Goal: Obtain resource: Obtain resource

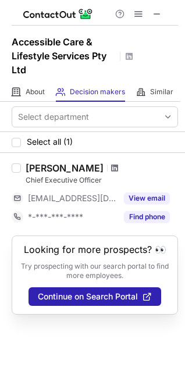
click at [118, 168] on span at bounding box center [114, 167] width 7 height 9
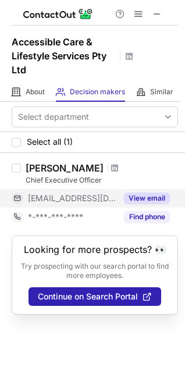
click at [143, 201] on button "View email" at bounding box center [147, 198] width 46 height 12
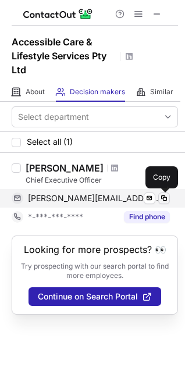
click at [166, 198] on span at bounding box center [163, 197] width 9 height 9
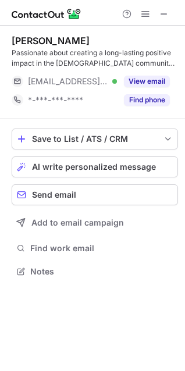
scroll to position [263, 185]
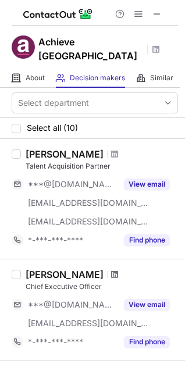
click at [118, 269] on span at bounding box center [114, 273] width 7 height 9
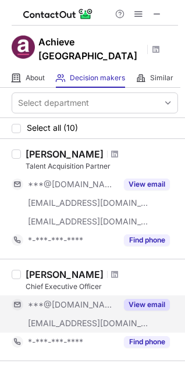
click at [139, 299] on button "View email" at bounding box center [147, 305] width 46 height 12
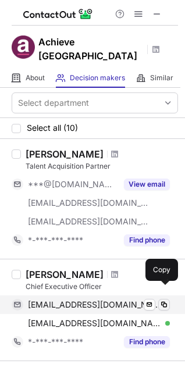
click at [162, 300] on span at bounding box center [163, 304] width 9 height 9
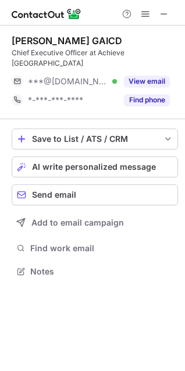
scroll to position [253, 185]
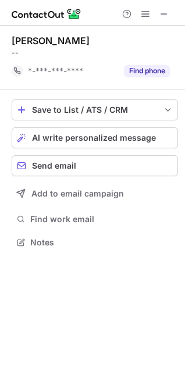
scroll to position [234, 185]
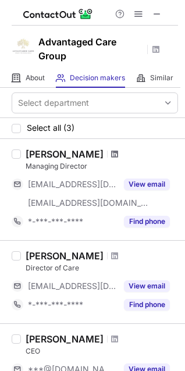
click at [111, 153] on span at bounding box center [114, 153] width 7 height 9
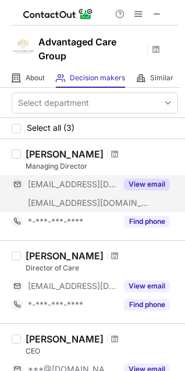
click at [140, 185] on button "View email" at bounding box center [147, 184] width 46 height 12
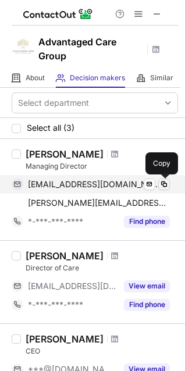
click at [163, 185] on span at bounding box center [163, 183] width 9 height 9
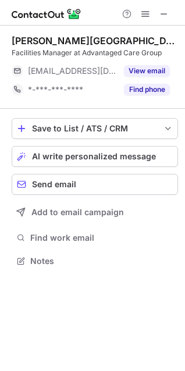
scroll to position [253, 185]
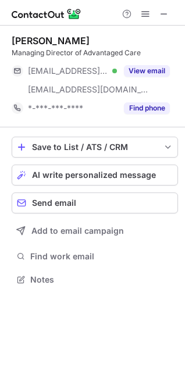
scroll to position [271, 185]
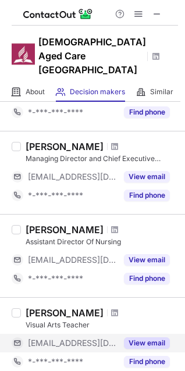
scroll to position [185, 0]
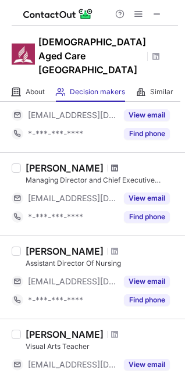
click at [111, 163] on span at bounding box center [114, 167] width 7 height 9
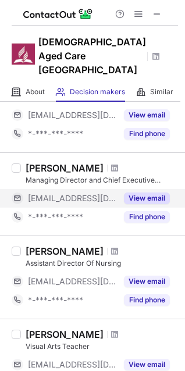
click at [145, 192] on button "View email" at bounding box center [147, 198] width 46 height 12
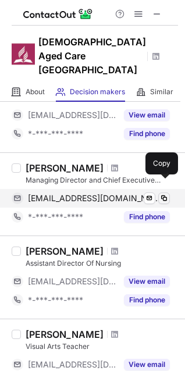
click at [167, 193] on span at bounding box center [163, 197] width 9 height 9
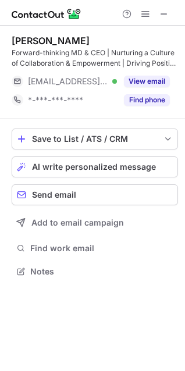
scroll to position [263, 185]
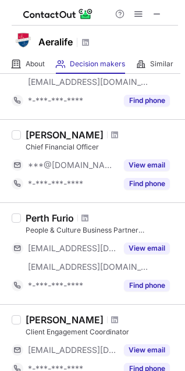
scroll to position [208, 0]
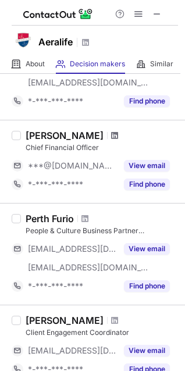
click at [111, 136] on span at bounding box center [114, 135] width 7 height 9
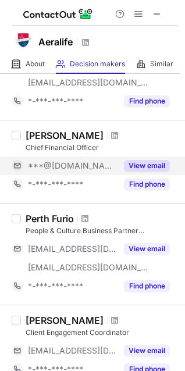
click at [156, 166] on button "View email" at bounding box center [147, 166] width 46 height 12
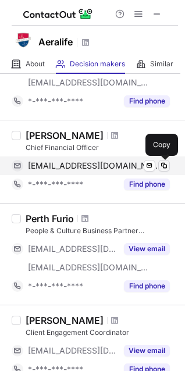
click at [166, 164] on span at bounding box center [163, 165] width 9 height 9
click at [165, 164] on span at bounding box center [163, 165] width 9 height 9
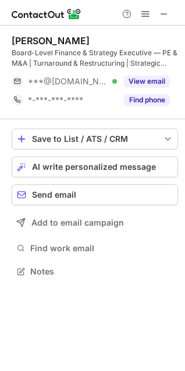
scroll to position [263, 185]
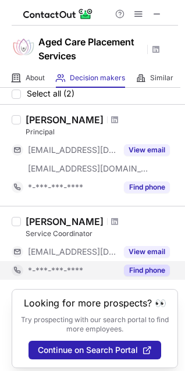
scroll to position [52, 0]
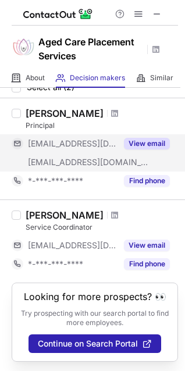
click at [146, 138] on button "View email" at bounding box center [147, 144] width 46 height 12
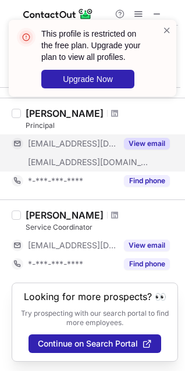
click at [105, 100] on div "This profile is restricted on the free plan. Upgrade your plan to view all prof…" at bounding box center [92, 62] width 186 height 109
click at [167, 30] on span at bounding box center [166, 30] width 9 height 12
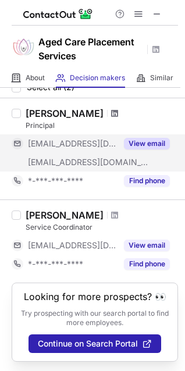
click at [111, 109] on span at bounding box center [114, 113] width 7 height 9
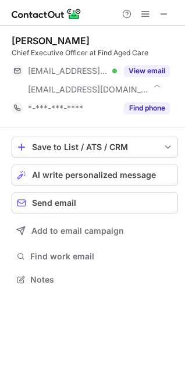
scroll to position [271, 185]
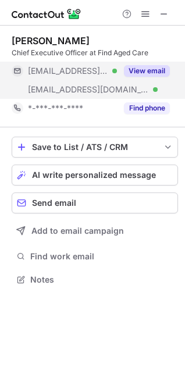
click at [149, 71] on button "View email" at bounding box center [147, 71] width 46 height 12
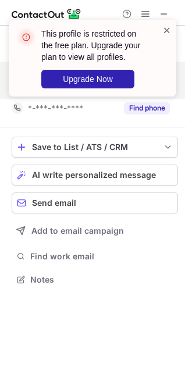
click at [168, 27] on span at bounding box center [166, 30] width 9 height 12
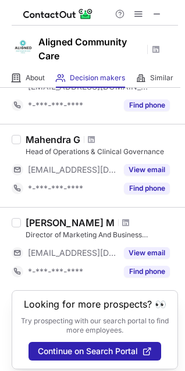
scroll to position [135, 0]
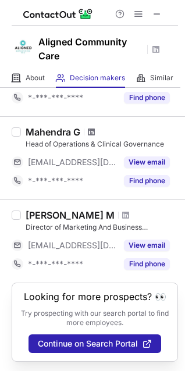
click at [94, 127] on span at bounding box center [91, 131] width 7 height 9
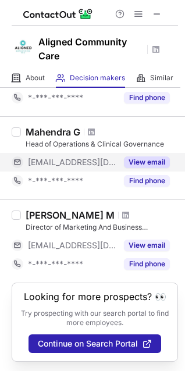
click at [146, 156] on button "View email" at bounding box center [147, 162] width 46 height 12
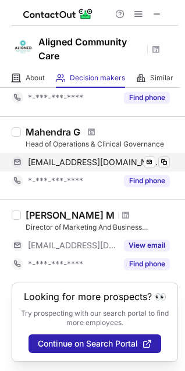
click at [166, 157] on span at bounding box center [163, 161] width 9 height 9
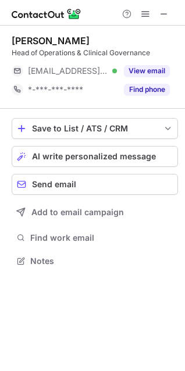
scroll to position [253, 185]
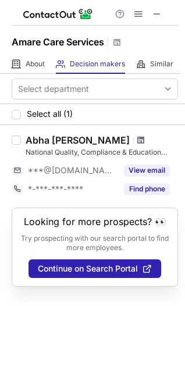
click at [139, 141] on span at bounding box center [140, 139] width 7 height 9
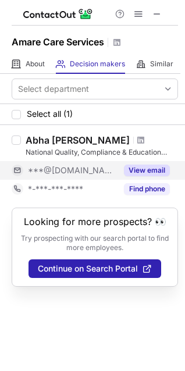
click at [141, 169] on button "View email" at bounding box center [147, 170] width 46 height 12
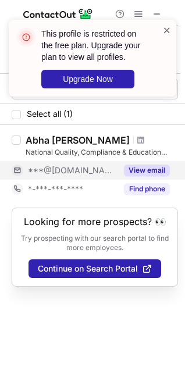
click at [166, 29] on span at bounding box center [166, 30] width 9 height 12
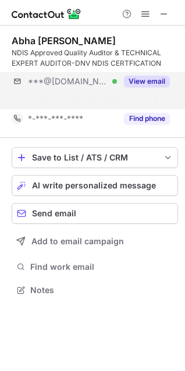
scroll to position [263, 185]
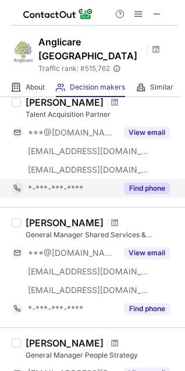
scroll to position [605, 0]
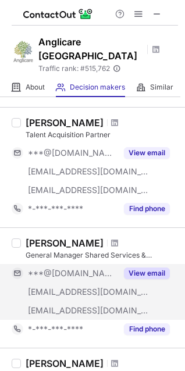
click at [145, 267] on button "View email" at bounding box center [147, 273] width 46 height 12
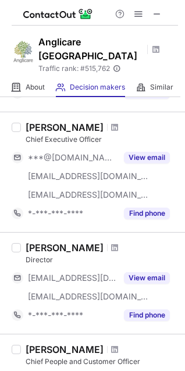
scroll to position [256, 0]
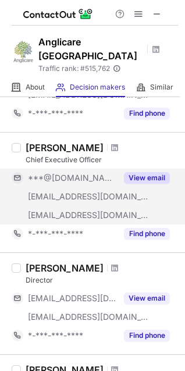
click at [148, 172] on button "View email" at bounding box center [147, 178] width 46 height 12
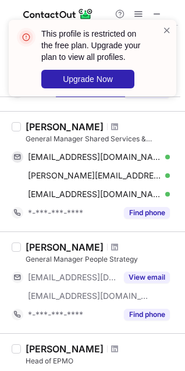
scroll to position [605, 0]
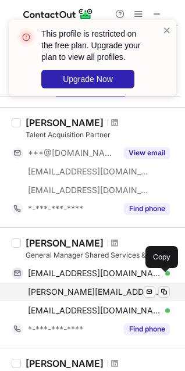
click at [162, 287] on span at bounding box center [163, 291] width 9 height 9
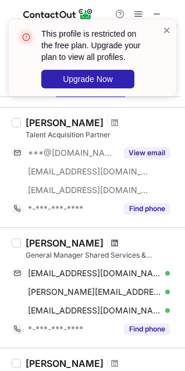
click at [111, 238] on span at bounding box center [114, 242] width 7 height 9
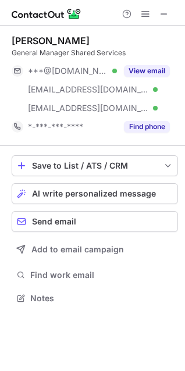
scroll to position [290, 185]
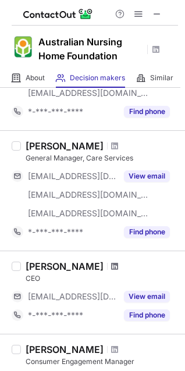
scroll to position [116, 0]
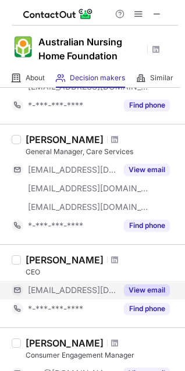
click button "View email"
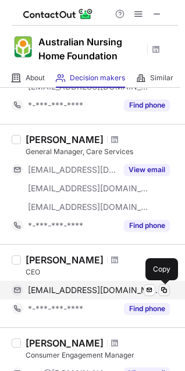
click span
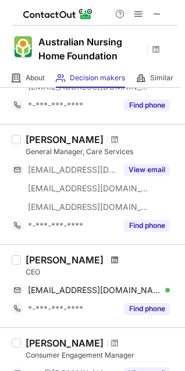
click span
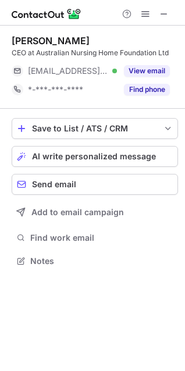
scroll to position [253, 185]
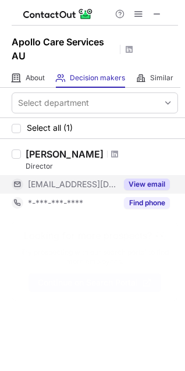
click at [157, 182] on button "View email" at bounding box center [147, 184] width 46 height 12
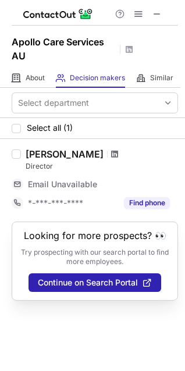
click at [111, 153] on span at bounding box center [114, 153] width 7 height 9
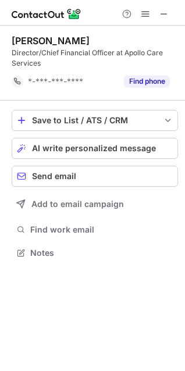
scroll to position [245, 185]
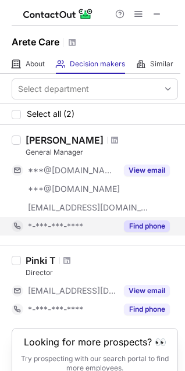
scroll to position [56, 0]
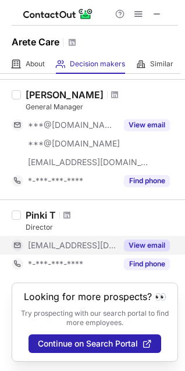
click at [153, 239] on button "View email" at bounding box center [147, 245] width 46 height 12
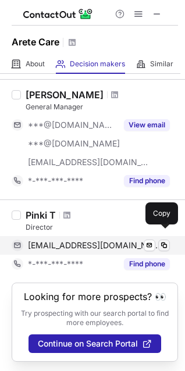
click at [163, 240] on span at bounding box center [163, 244] width 9 height 9
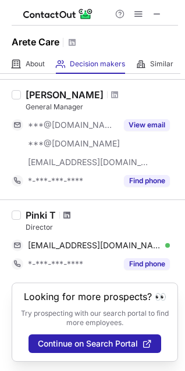
click at [69, 210] on span at bounding box center [66, 214] width 7 height 9
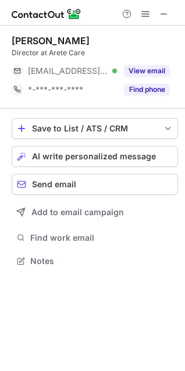
scroll to position [253, 185]
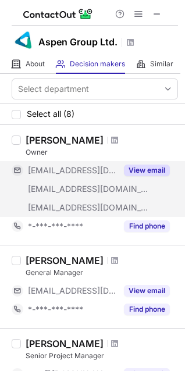
click at [138, 168] on button "View email" at bounding box center [147, 170] width 46 height 12
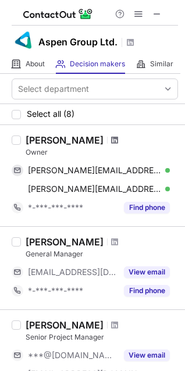
click at [111, 137] on span at bounding box center [114, 139] width 7 height 9
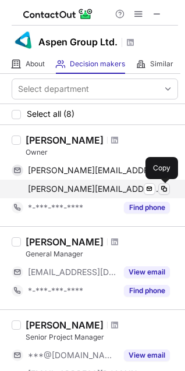
click at [163, 191] on span at bounding box center [163, 188] width 9 height 9
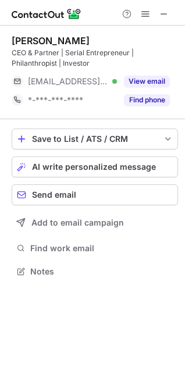
scroll to position [263, 185]
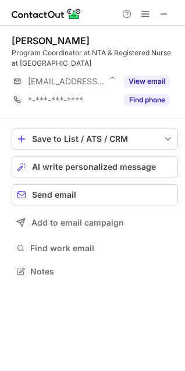
scroll to position [263, 185]
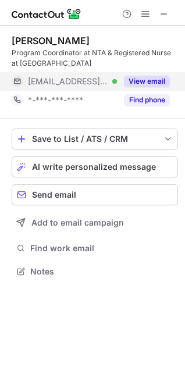
click at [152, 79] on button "View email" at bounding box center [147, 82] width 46 height 12
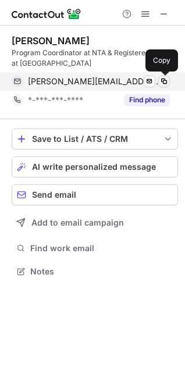
click at [164, 81] on span at bounding box center [163, 81] width 9 height 9
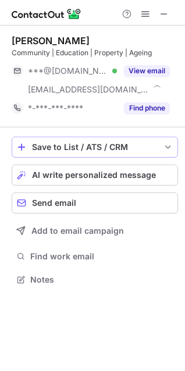
scroll to position [271, 185]
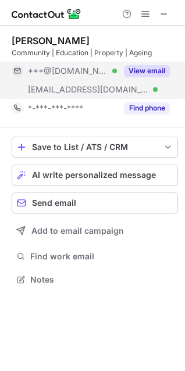
click at [154, 68] on button "View email" at bounding box center [147, 71] width 46 height 12
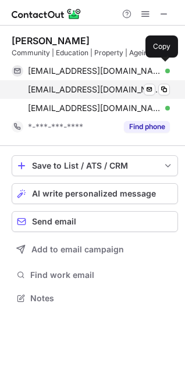
scroll to position [290, 185]
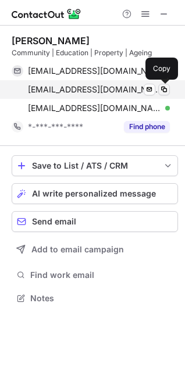
click at [164, 89] on span at bounding box center [163, 89] width 9 height 9
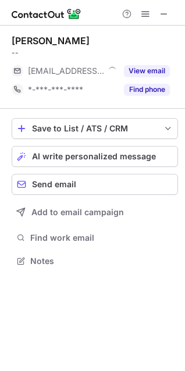
scroll to position [253, 185]
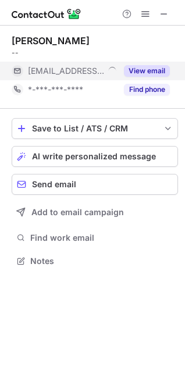
click at [148, 70] on button "View email" at bounding box center [147, 71] width 46 height 12
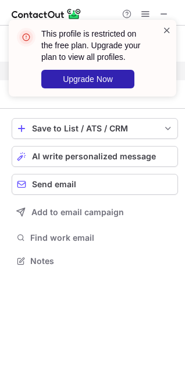
click at [166, 29] on span at bounding box center [166, 30] width 9 height 12
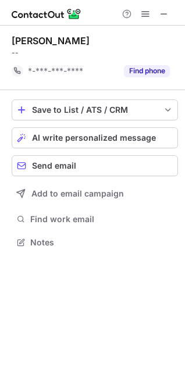
scroll to position [234, 185]
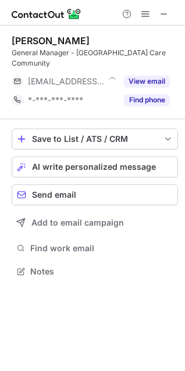
scroll to position [263, 185]
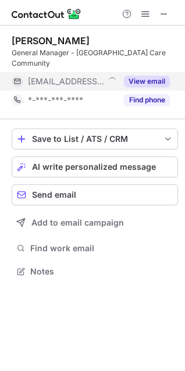
click at [143, 81] on button "View email" at bounding box center [147, 82] width 46 height 12
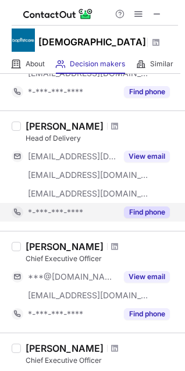
scroll to position [523, 0]
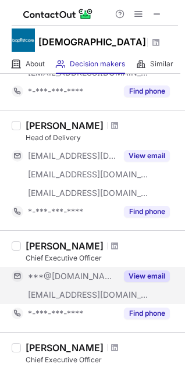
click at [140, 273] on button "View email" at bounding box center [147, 276] width 46 height 12
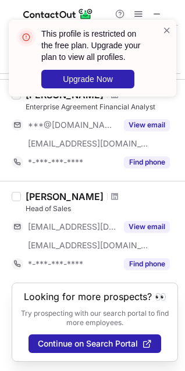
scroll to position [656, 0]
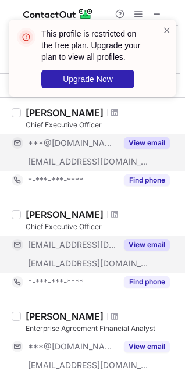
click at [141, 242] on button "View email" at bounding box center [147, 245] width 46 height 12
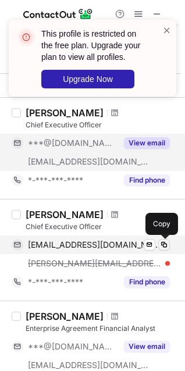
click at [161, 244] on span at bounding box center [163, 244] width 9 height 9
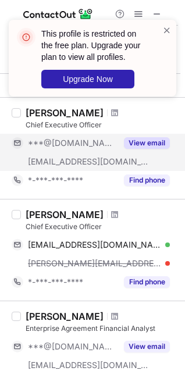
click at [108, 216] on div at bounding box center [115, 214] width 16 height 7
click at [111, 215] on span at bounding box center [114, 214] width 7 height 9
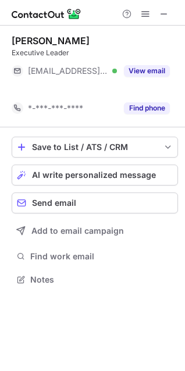
scroll to position [253, 185]
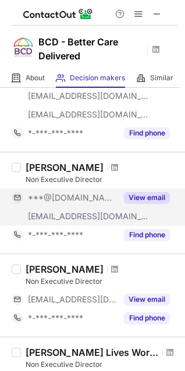
scroll to position [116, 0]
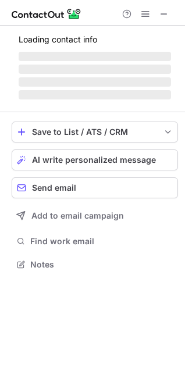
scroll to position [253, 185]
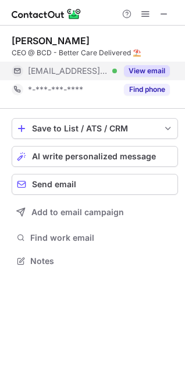
click at [148, 70] on button "View email" at bounding box center [147, 71] width 46 height 12
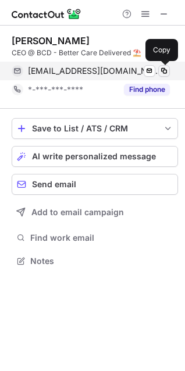
click at [166, 70] on span at bounding box center [163, 70] width 9 height 9
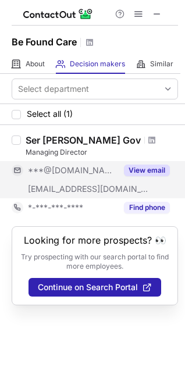
click at [139, 166] on button "View email" at bounding box center [147, 170] width 46 height 12
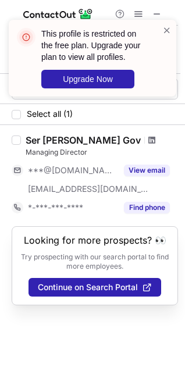
click at [148, 141] on span at bounding box center [151, 139] width 7 height 9
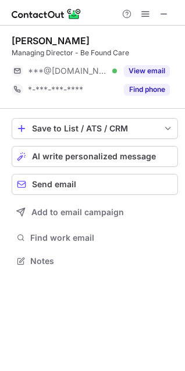
scroll to position [253, 185]
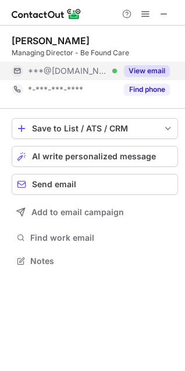
click at [141, 71] on button "View email" at bounding box center [147, 71] width 46 height 12
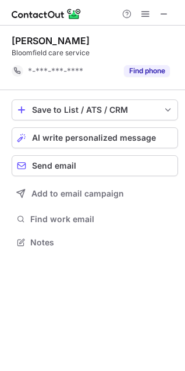
scroll to position [234, 185]
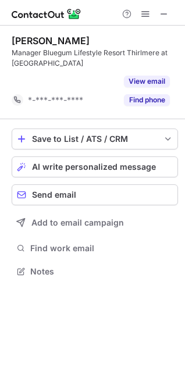
scroll to position [245, 185]
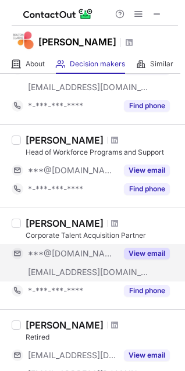
scroll to position [368, 0]
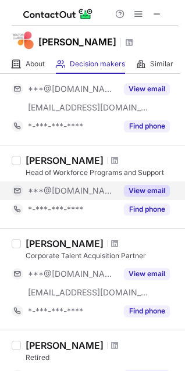
click at [134, 192] on button "View email" at bounding box center [147, 191] width 46 height 12
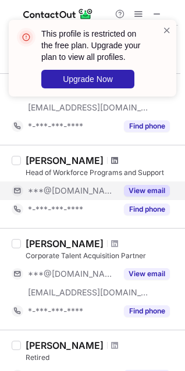
click at [118, 160] on span at bounding box center [114, 160] width 7 height 9
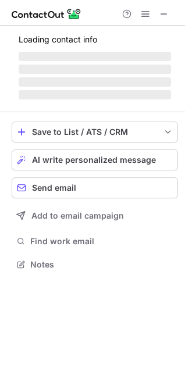
scroll to position [253, 185]
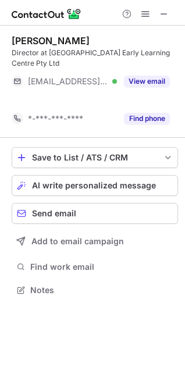
scroll to position [263, 185]
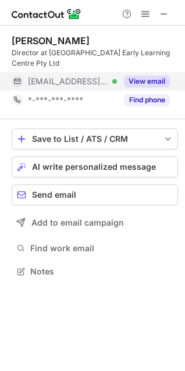
click at [135, 85] on button "View email" at bounding box center [147, 82] width 46 height 12
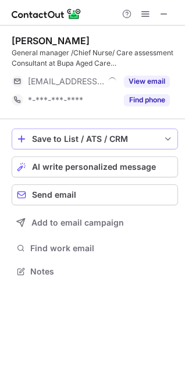
scroll to position [263, 185]
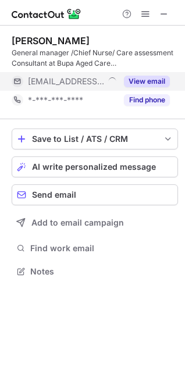
click at [149, 83] on button "View email" at bounding box center [147, 82] width 46 height 12
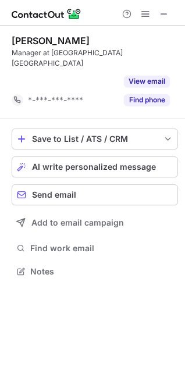
scroll to position [245, 185]
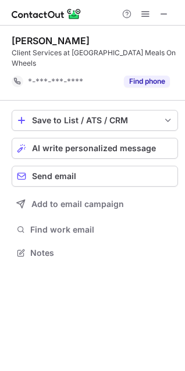
scroll to position [245, 185]
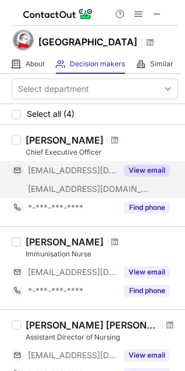
click at [143, 176] on button "View email" at bounding box center [147, 170] width 46 height 12
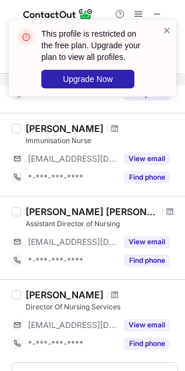
scroll to position [116, 0]
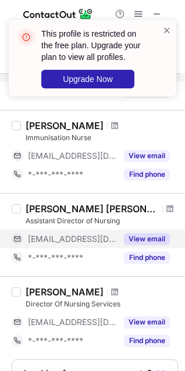
click at [150, 245] on button "View email" at bounding box center [147, 239] width 46 height 12
click at [145, 245] on button "View email" at bounding box center [147, 239] width 46 height 12
click at [168, 27] on span at bounding box center [166, 30] width 9 height 12
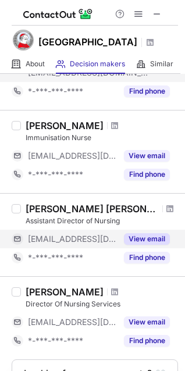
click at [163, 245] on button "View email" at bounding box center [147, 239] width 46 height 12
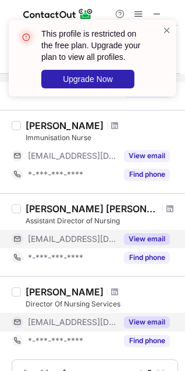
click at [153, 328] on button "View email" at bounding box center [147, 322] width 46 height 12
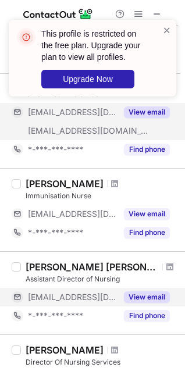
scroll to position [0, 0]
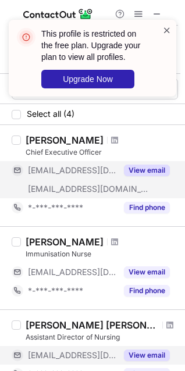
click at [167, 32] on span at bounding box center [166, 30] width 9 height 12
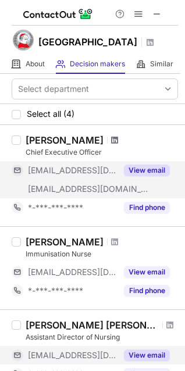
click at [111, 145] on span at bounding box center [114, 139] width 7 height 9
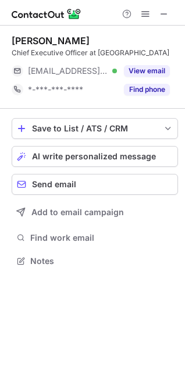
scroll to position [263, 185]
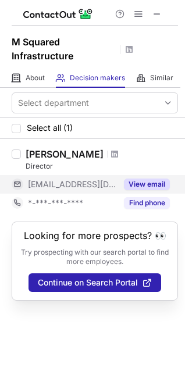
click at [131, 184] on button "View email" at bounding box center [147, 184] width 46 height 12
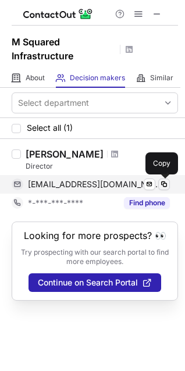
click at [167, 181] on span at bounding box center [163, 183] width 9 height 9
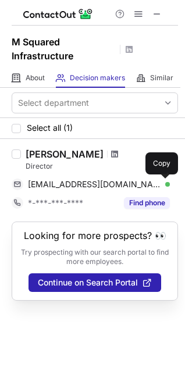
click at [111, 153] on span at bounding box center [114, 153] width 7 height 9
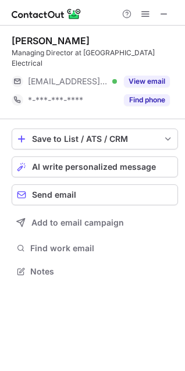
scroll to position [253, 185]
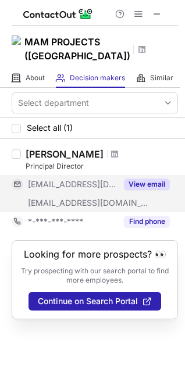
click at [137, 180] on button "View email" at bounding box center [147, 184] width 46 height 12
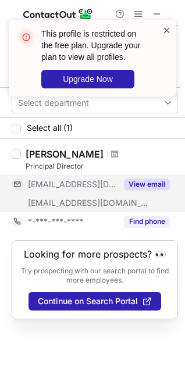
click at [167, 30] on span at bounding box center [166, 30] width 9 height 12
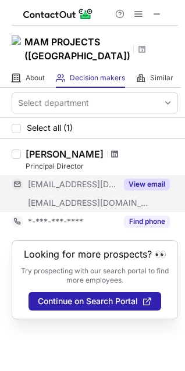
click at [118, 152] on span at bounding box center [114, 153] width 7 height 9
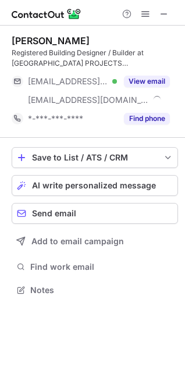
scroll to position [282, 185]
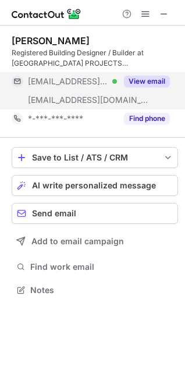
click at [146, 82] on button "View email" at bounding box center [147, 82] width 46 height 12
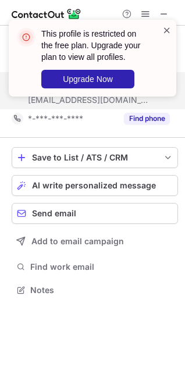
click at [168, 31] on span at bounding box center [166, 30] width 9 height 12
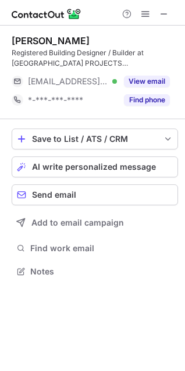
scroll to position [263, 185]
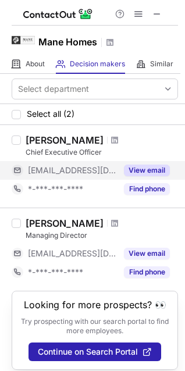
click at [147, 170] on button "View email" at bounding box center [147, 170] width 46 height 12
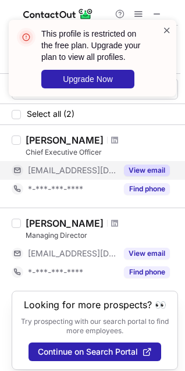
click at [167, 28] on span at bounding box center [166, 30] width 9 height 12
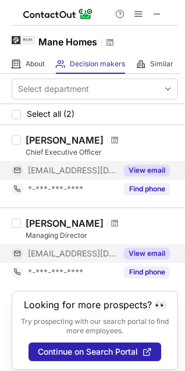
click at [145, 253] on button "View email" at bounding box center [147, 253] width 46 height 12
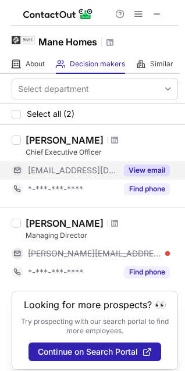
click at [77, 168] on span "***@manehomes.com.au" at bounding box center [72, 170] width 89 height 10
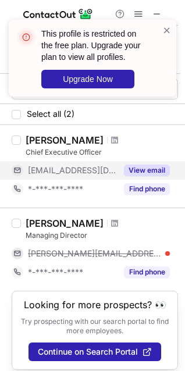
click at [77, 168] on span "***@manehomes.com.au" at bounding box center [72, 170] width 89 height 10
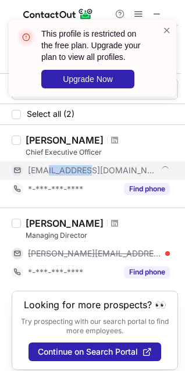
click at [77, 168] on span "***@manehomes.com.au" at bounding box center [92, 170] width 129 height 10
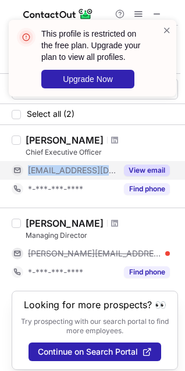
click at [77, 168] on span "***@manehomes.com.au" at bounding box center [72, 170] width 89 height 10
click at [77, 168] on span "***@manehomes.com.au" at bounding box center [92, 170] width 129 height 10
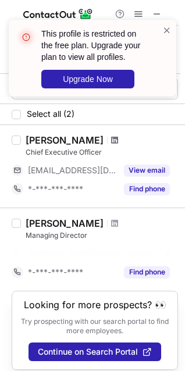
click at [111, 138] on span at bounding box center [114, 139] width 7 height 9
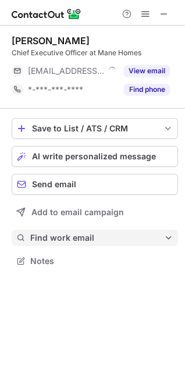
scroll to position [253, 185]
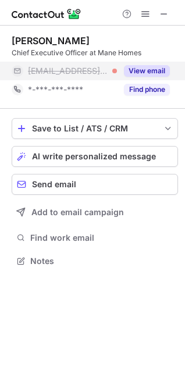
click at [153, 68] on button "View email" at bounding box center [147, 71] width 46 height 12
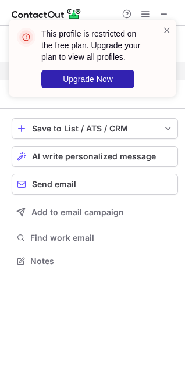
scroll to position [234, 185]
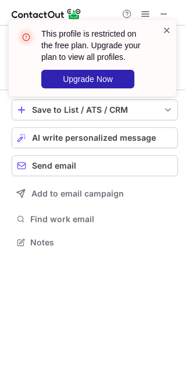
click at [165, 28] on span at bounding box center [166, 30] width 9 height 12
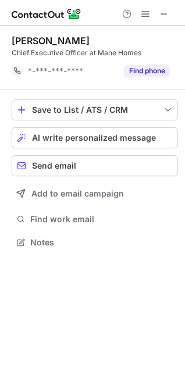
click at [165, 16] on div "This profile is restricted on the free plan. Upgrade your plan to view all prof…" at bounding box center [92, 62] width 186 height 109
click at [165, 10] on span at bounding box center [163, 13] width 9 height 9
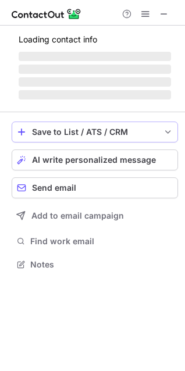
scroll to position [263, 185]
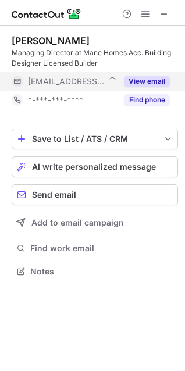
click at [142, 88] on div "View email" at bounding box center [143, 81] width 53 height 19
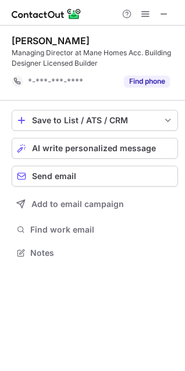
scroll to position [245, 185]
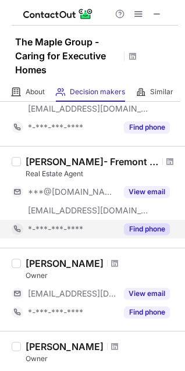
scroll to position [116, 0]
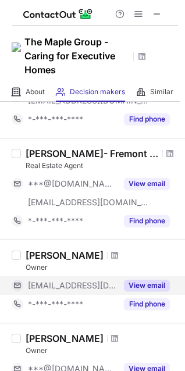
click at [151, 286] on button "View email" at bounding box center [147, 285] width 46 height 12
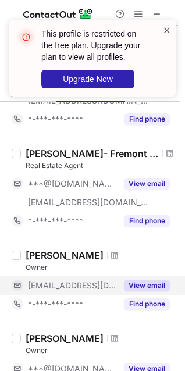
click at [168, 28] on span at bounding box center [166, 30] width 9 height 12
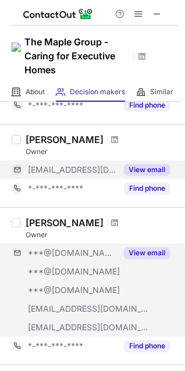
scroll to position [232, 0]
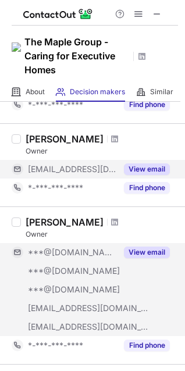
click at [152, 253] on button "View email" at bounding box center [147, 252] width 46 height 12
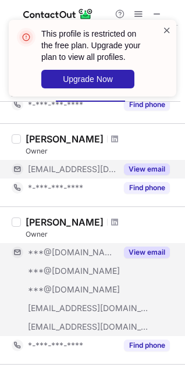
click at [165, 28] on span at bounding box center [166, 30] width 9 height 12
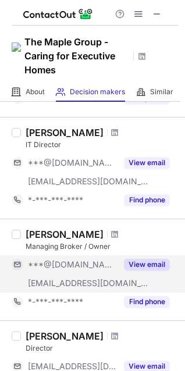
scroll to position [639, 0]
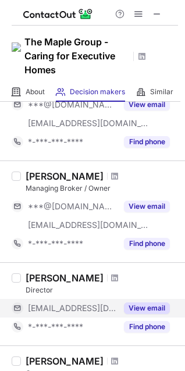
click at [152, 306] on button "View email" at bounding box center [147, 308] width 46 height 12
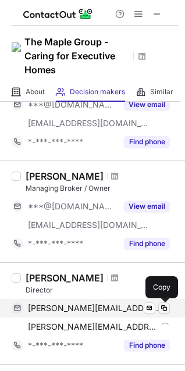
click at [165, 306] on span at bounding box center [163, 307] width 9 height 9
click at [165, 305] on span at bounding box center [163, 307] width 9 height 9
click at [166, 310] on span at bounding box center [163, 307] width 9 height 9
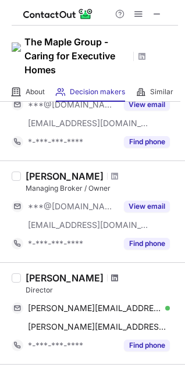
click at [111, 276] on span at bounding box center [114, 277] width 7 height 9
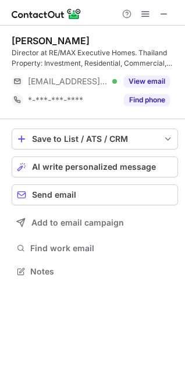
scroll to position [263, 185]
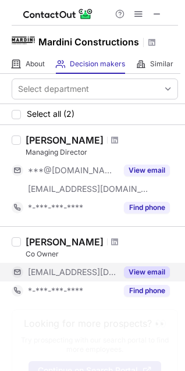
click at [151, 272] on button "View email" at bounding box center [147, 272] width 46 height 12
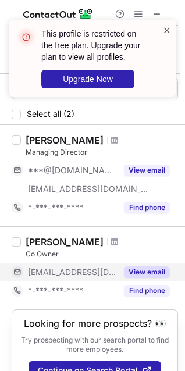
click at [168, 30] on span at bounding box center [166, 30] width 9 height 12
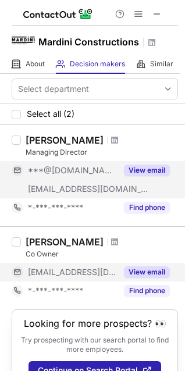
click at [160, 171] on button "View email" at bounding box center [147, 170] width 46 height 12
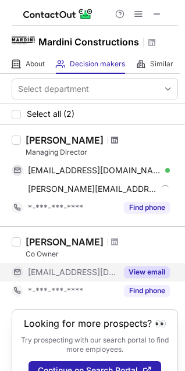
click at [111, 138] on span at bounding box center [114, 139] width 7 height 9
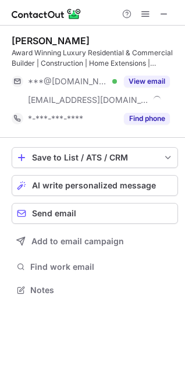
scroll to position [282, 185]
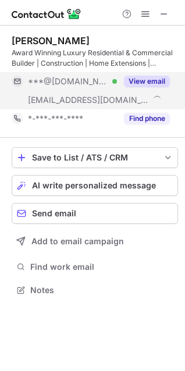
click at [142, 79] on button "View email" at bounding box center [147, 82] width 46 height 12
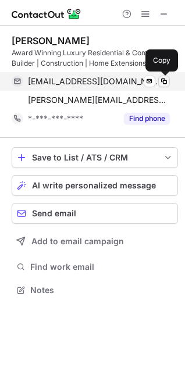
click at [165, 79] on span at bounding box center [163, 81] width 9 height 9
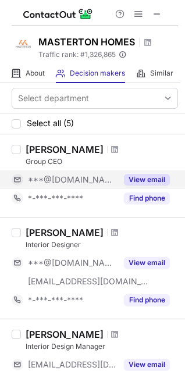
click at [151, 182] on button "View email" at bounding box center [147, 180] width 46 height 12
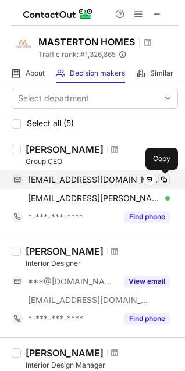
click at [165, 181] on span at bounding box center [163, 179] width 9 height 9
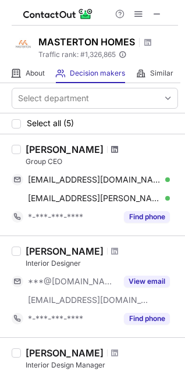
click at [111, 151] on span at bounding box center [114, 149] width 7 height 9
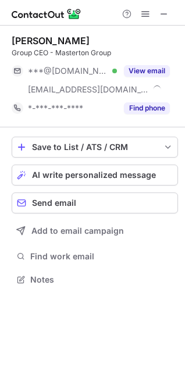
scroll to position [271, 185]
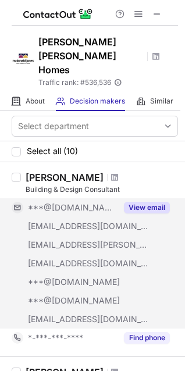
click at [154, 202] on button "View email" at bounding box center [147, 208] width 46 height 12
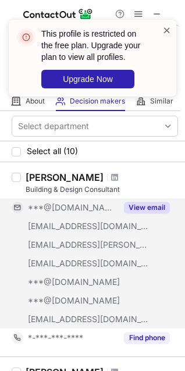
click at [167, 31] on span at bounding box center [166, 30] width 9 height 12
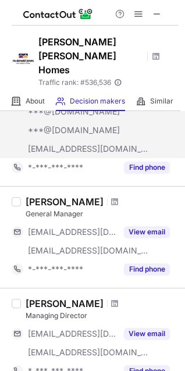
scroll to position [174, 0]
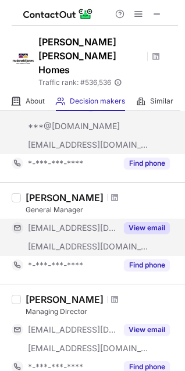
click at [148, 222] on button "View email" at bounding box center [147, 228] width 46 height 12
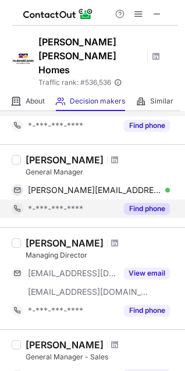
scroll to position [232, 0]
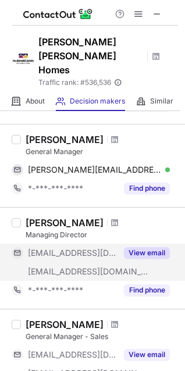
click at [143, 247] on button "View email" at bounding box center [147, 253] width 46 height 12
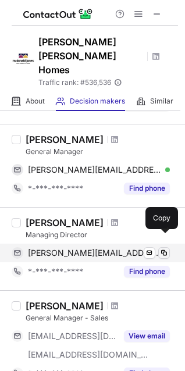
click at [163, 248] on span at bounding box center [163, 252] width 9 height 9
click at [164, 248] on span at bounding box center [163, 252] width 9 height 9
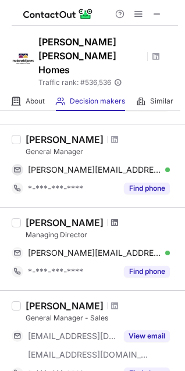
click at [111, 218] on span at bounding box center [114, 222] width 7 height 9
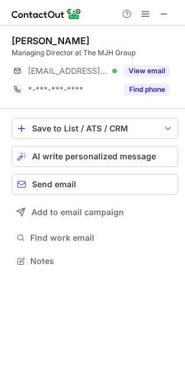
scroll to position [253, 185]
